Goal: Task Accomplishment & Management: Use online tool/utility

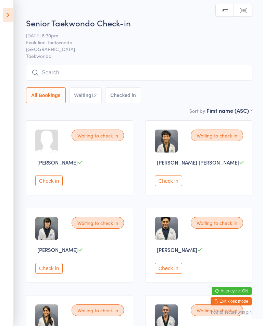
click at [174, 182] on button "Check in" at bounding box center [168, 180] width 27 height 11
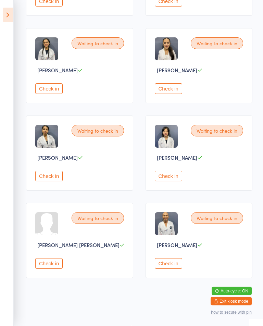
click at [168, 269] on button "Check in" at bounding box center [168, 263] width 27 height 11
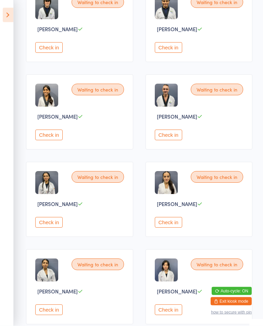
click at [58, 228] on button "Check in" at bounding box center [48, 222] width 27 height 11
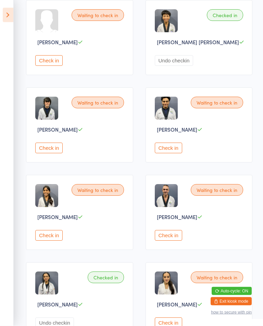
click at [59, 153] on button "Check in" at bounding box center [48, 148] width 27 height 11
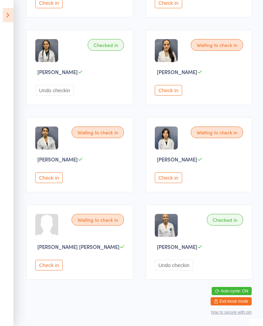
scroll to position [362, 0]
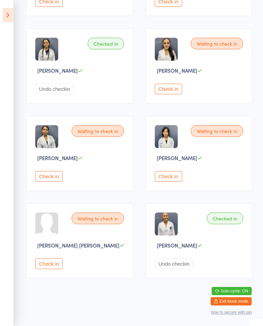
click at [50, 181] on button "Check in" at bounding box center [48, 176] width 27 height 11
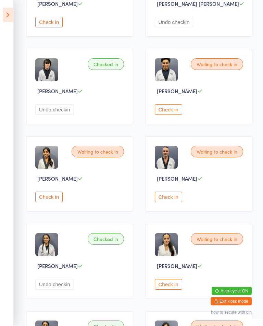
click at [178, 202] on button "Check in" at bounding box center [168, 197] width 27 height 11
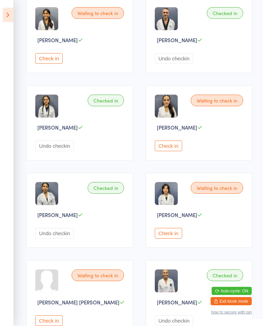
scroll to position [362, 0]
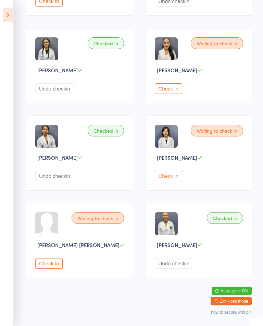
click at [53, 269] on button "Check in" at bounding box center [48, 263] width 27 height 11
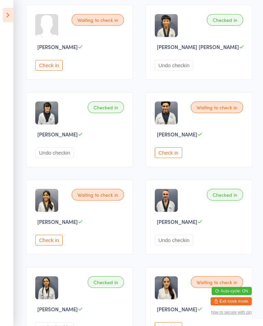
scroll to position [110, 0]
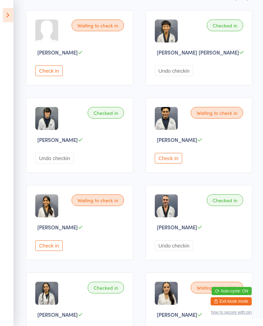
click at [53, 251] on button "Check in" at bounding box center [48, 245] width 27 height 11
click at [174, 163] on button "Check in" at bounding box center [168, 158] width 27 height 11
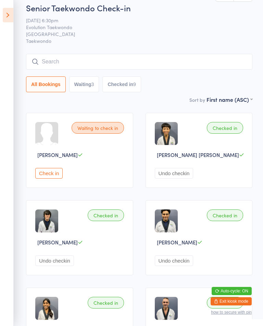
scroll to position [0, 0]
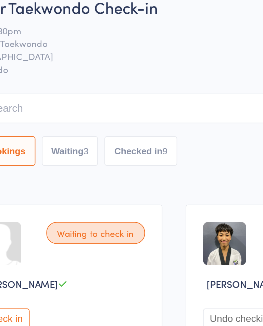
click at [69, 84] on button "Waiting 3" at bounding box center [84, 92] width 30 height 16
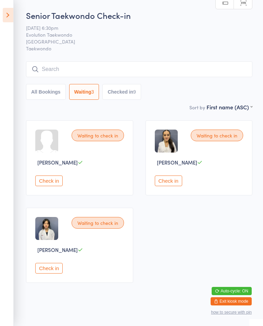
click at [43, 273] on button "Check in" at bounding box center [48, 268] width 27 height 11
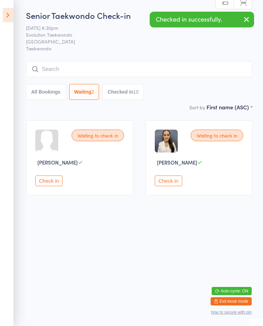
click at [41, 182] on button "Check in" at bounding box center [48, 180] width 27 height 11
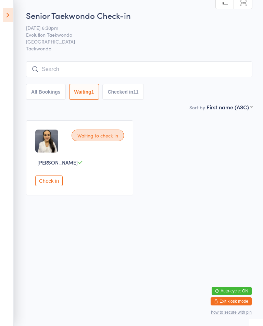
click at [48, 180] on button "Check in" at bounding box center [48, 180] width 27 height 11
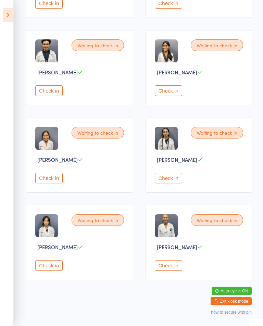
scroll to position [265, 0]
click at [42, 183] on button "Check in" at bounding box center [48, 178] width 27 height 11
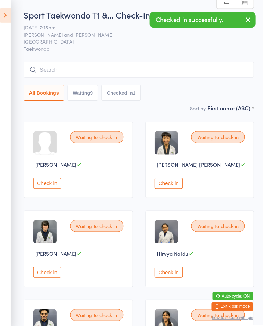
scroll to position [55, 0]
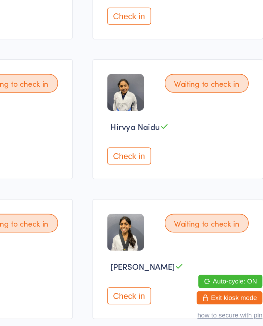
click at [155, 207] on button "Check in" at bounding box center [168, 212] width 27 height 11
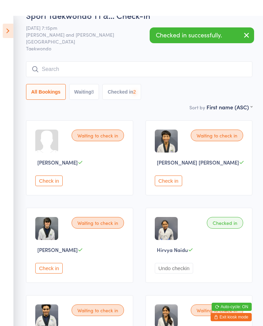
scroll to position [0, 0]
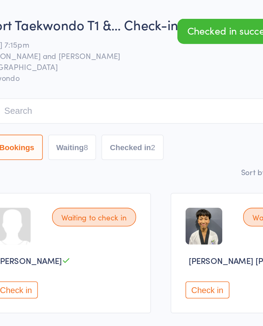
click at [69, 91] on button "Waiting 8" at bounding box center [84, 92] width 30 height 16
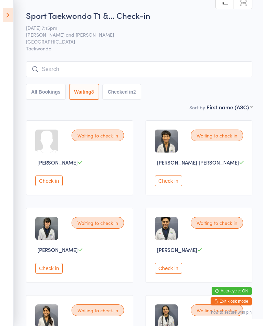
click at [54, 271] on button "Check in" at bounding box center [48, 268] width 27 height 11
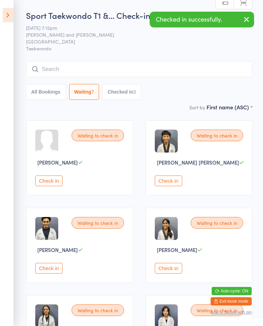
click at [190, 194] on div "Waiting to check in [PERSON_NAME] [PERSON_NAME] Check in" at bounding box center [199, 157] width 107 height 75
click at [163, 186] on button "Check in" at bounding box center [168, 180] width 27 height 11
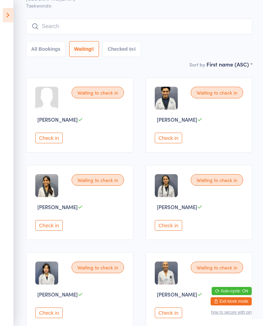
scroll to position [92, 0]
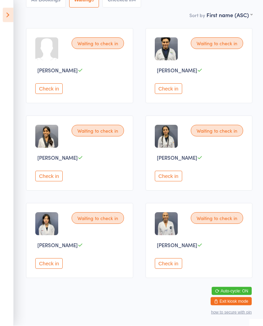
click at [180, 268] on button "Check in" at bounding box center [168, 263] width 27 height 11
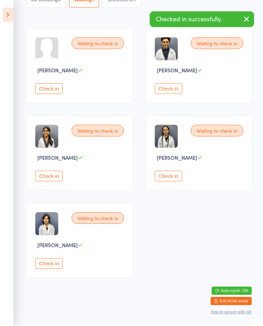
click at [168, 178] on button "Check in" at bounding box center [168, 176] width 27 height 11
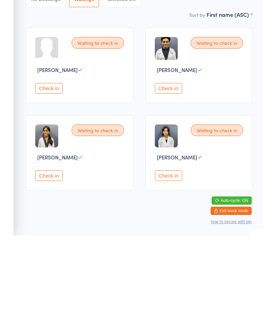
scroll to position [13, 0]
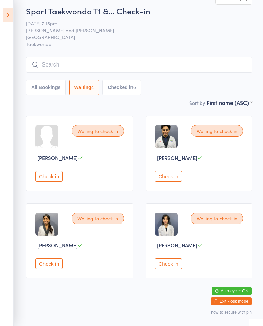
click at [170, 171] on button "Check in" at bounding box center [168, 176] width 27 height 11
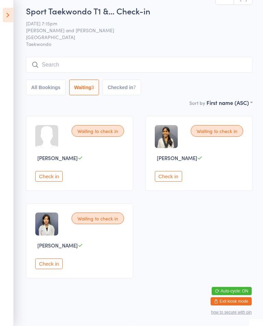
click at [57, 171] on button "Check in" at bounding box center [48, 176] width 27 height 11
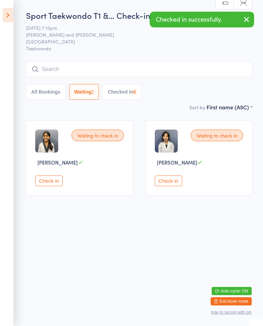
scroll to position [0, 0]
